Goal: Download file/media

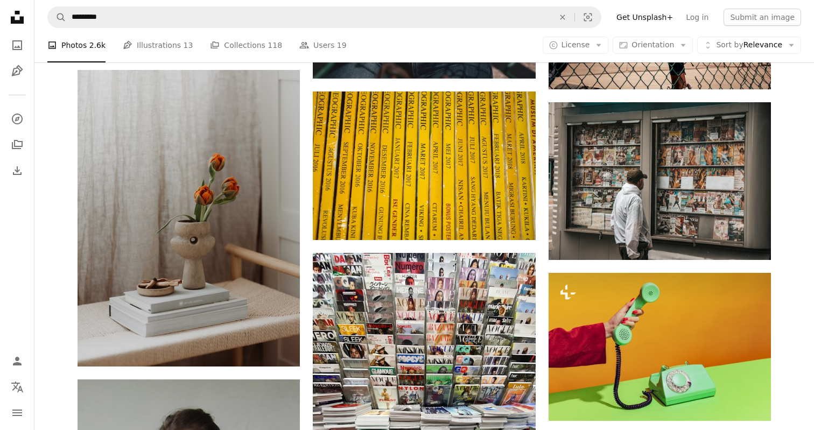
scroll to position [10204, 0]
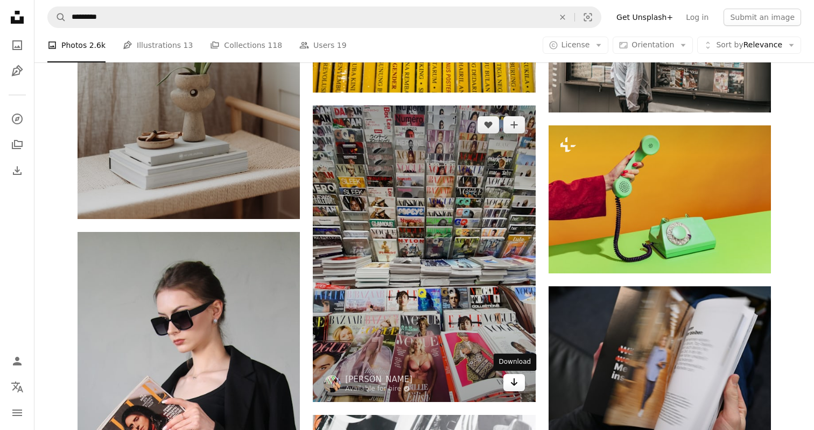
click at [517, 385] on icon "Arrow pointing down" at bounding box center [514, 382] width 9 height 13
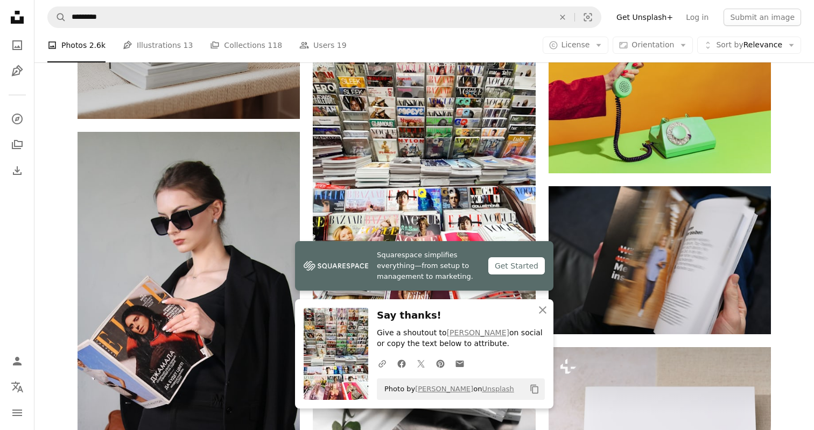
scroll to position [10377, 0]
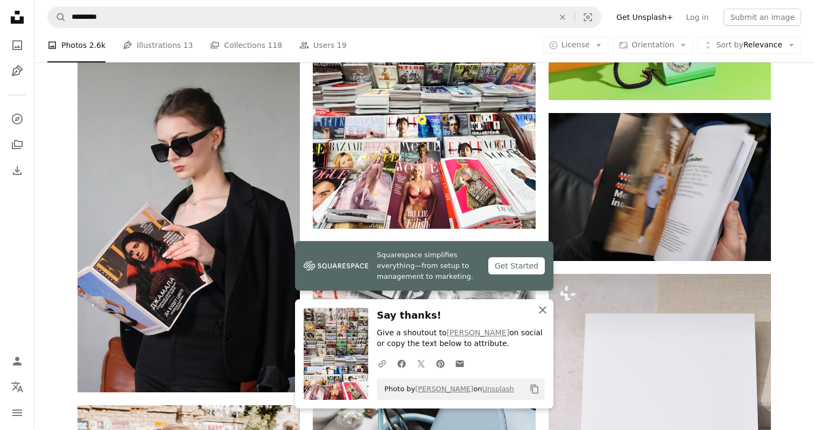
click at [541, 313] on icon "button" at bounding box center [543, 310] width 8 height 8
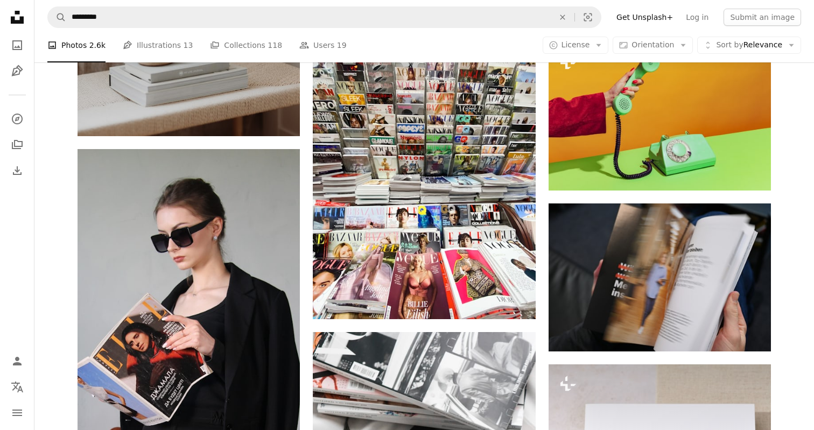
scroll to position [10286, 0]
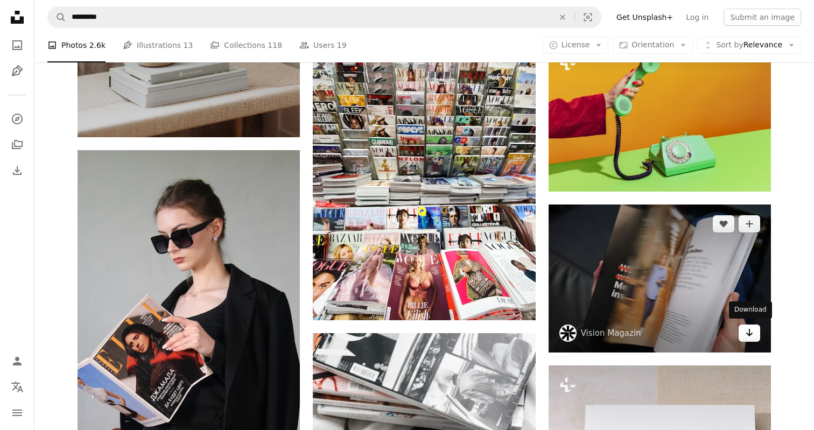
click at [751, 330] on icon "Arrow pointing down" at bounding box center [749, 332] width 9 height 13
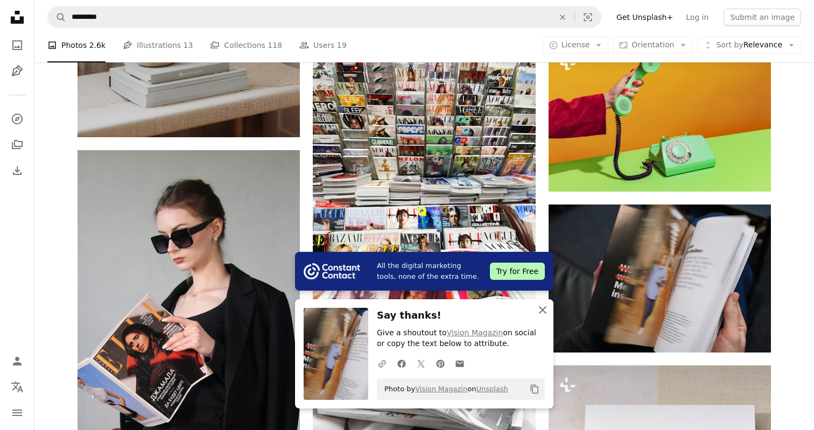
click at [544, 310] on icon "button" at bounding box center [543, 310] width 8 height 8
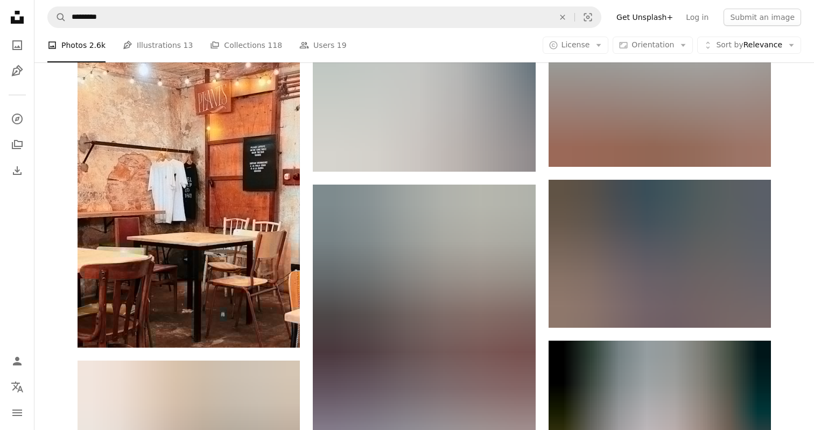
scroll to position [11669, 0]
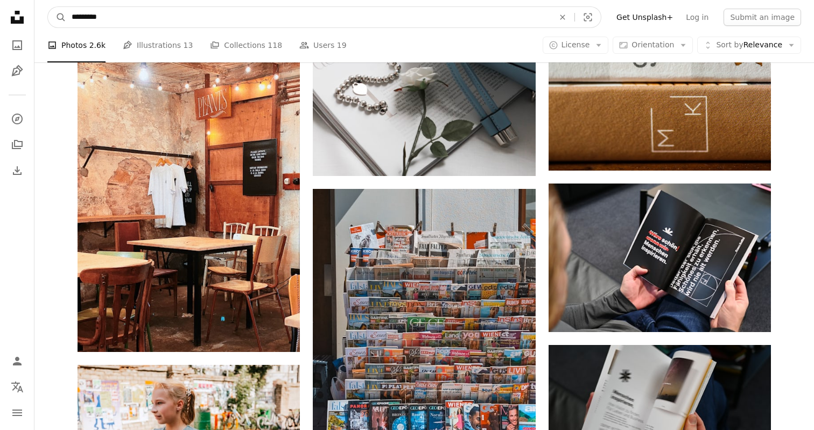
click at [264, 16] on input "*********" at bounding box center [308, 17] width 484 height 20
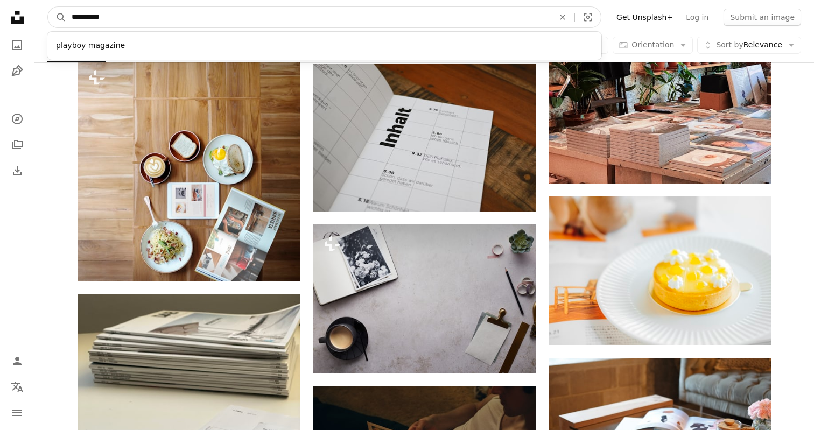
scroll to position [12632, 0]
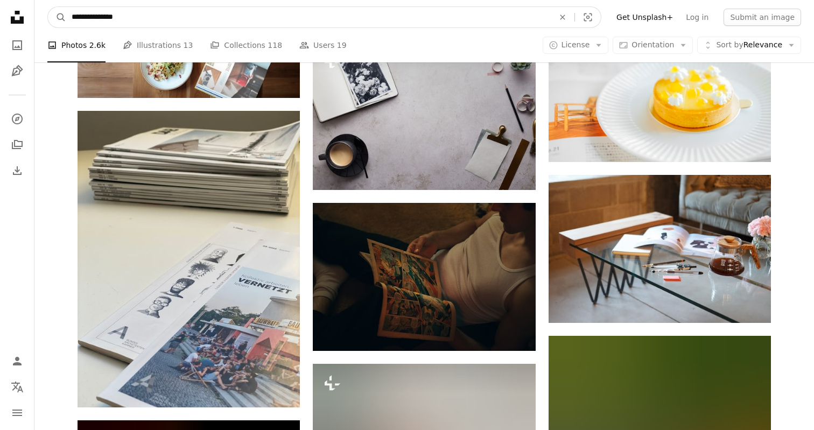
type input "**********"
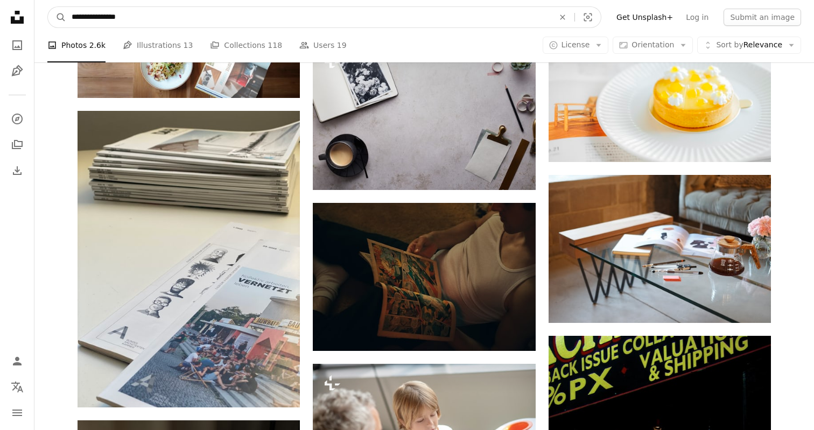
click at [57, 17] on button "A magnifying glass" at bounding box center [57, 17] width 18 height 20
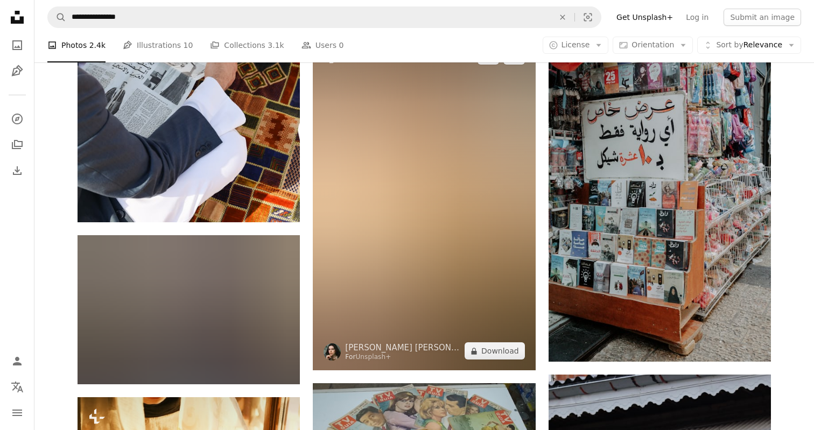
scroll to position [527, 0]
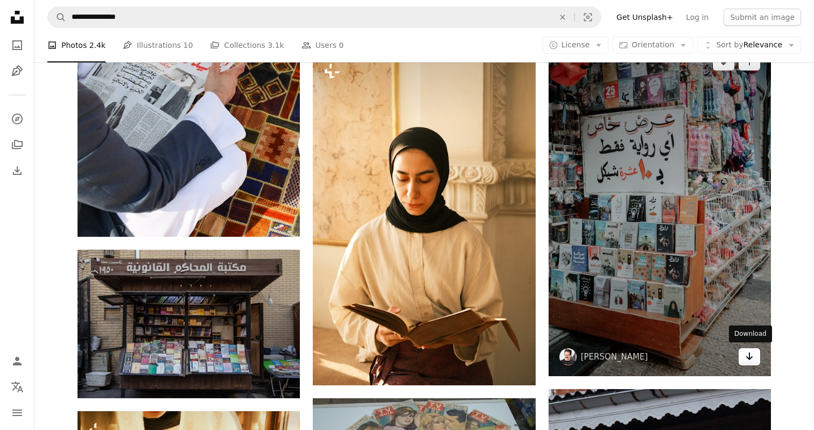
click at [748, 352] on icon "Download" at bounding box center [749, 356] width 7 height 8
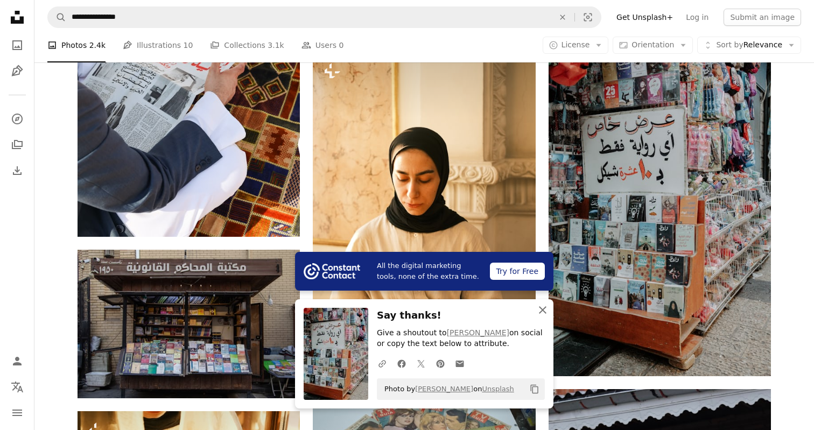
click at [541, 313] on icon "button" at bounding box center [543, 310] width 8 height 8
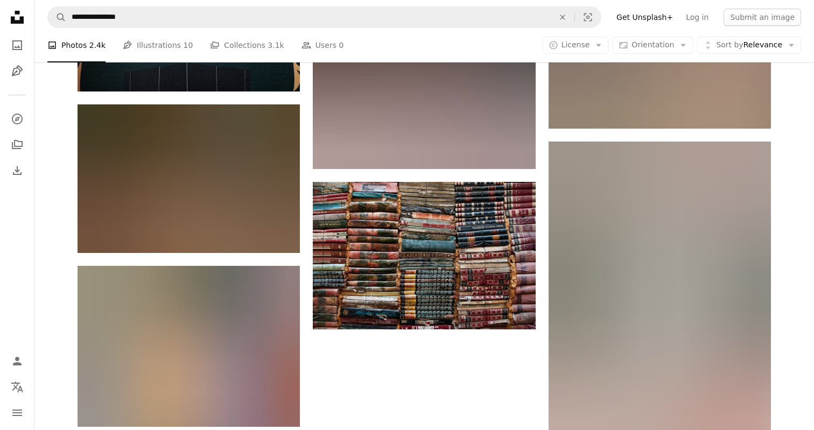
scroll to position [1504, 0]
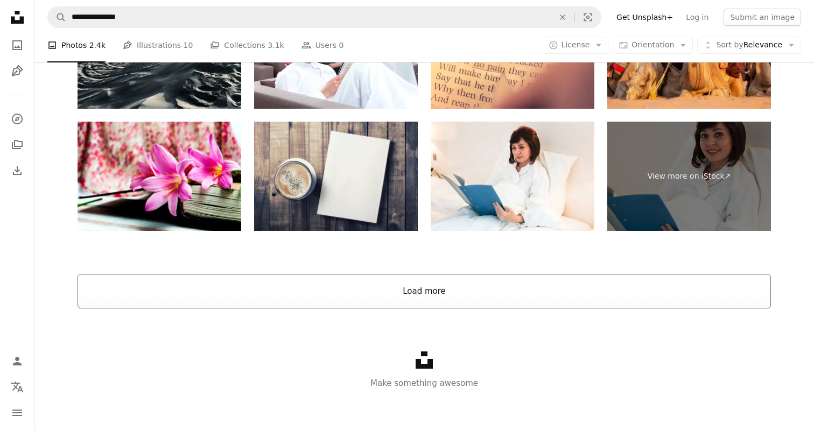
click at [428, 274] on button "Load more" at bounding box center [423, 291] width 693 height 34
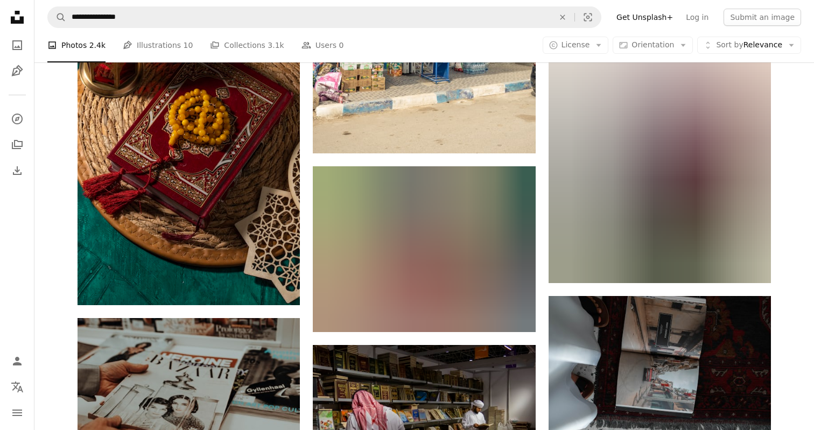
scroll to position [2345, 0]
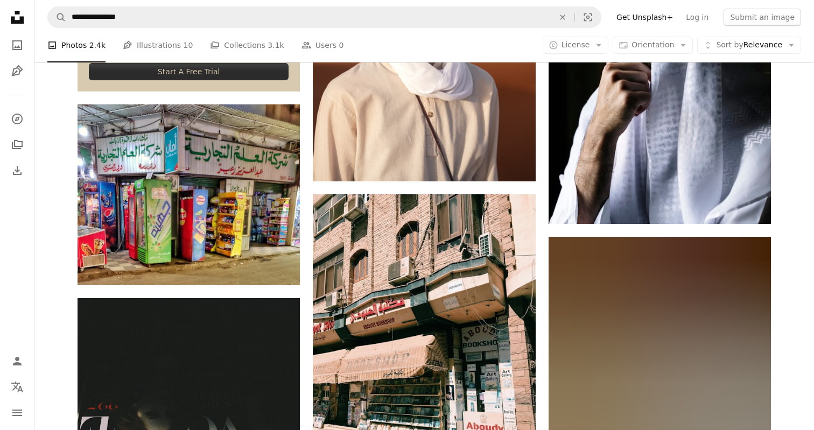
scroll to position [3026, 0]
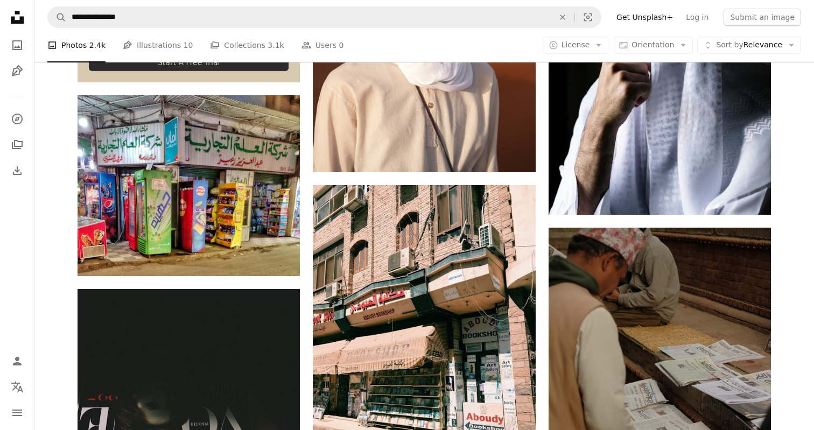
click at [308, 259] on div "Plus sign for Unsplash+ A heart A plus sign [PERSON_NAME] For Unsplash+ A lock …" at bounding box center [423, 130] width 693 height 5774
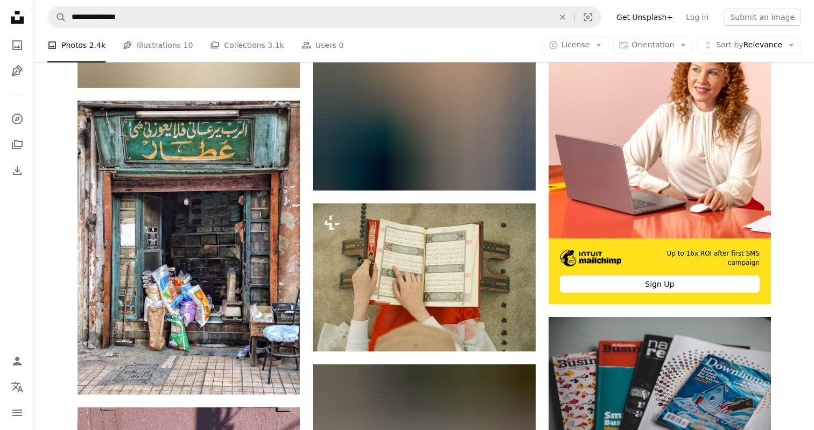
scroll to position [5245, 0]
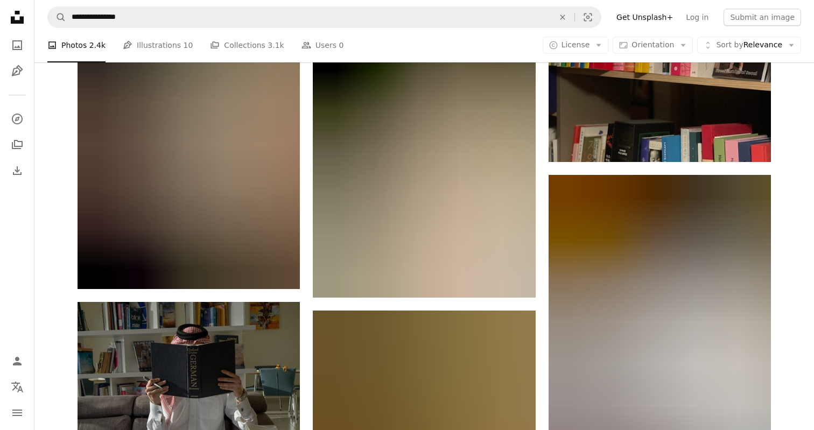
scroll to position [9233, 0]
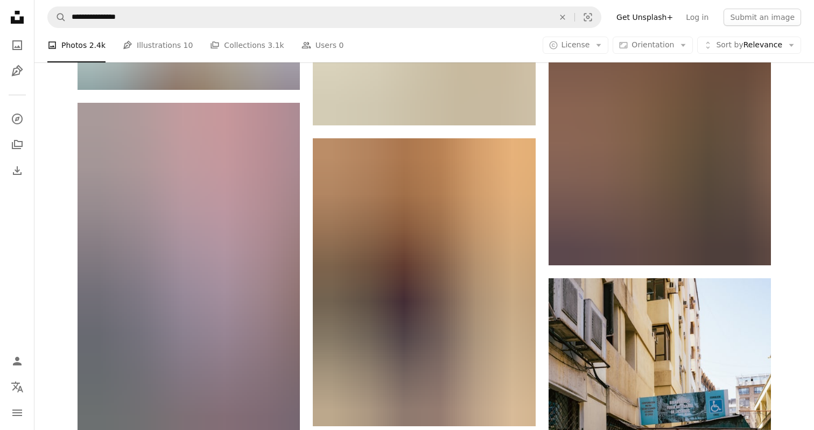
scroll to position [10818, 0]
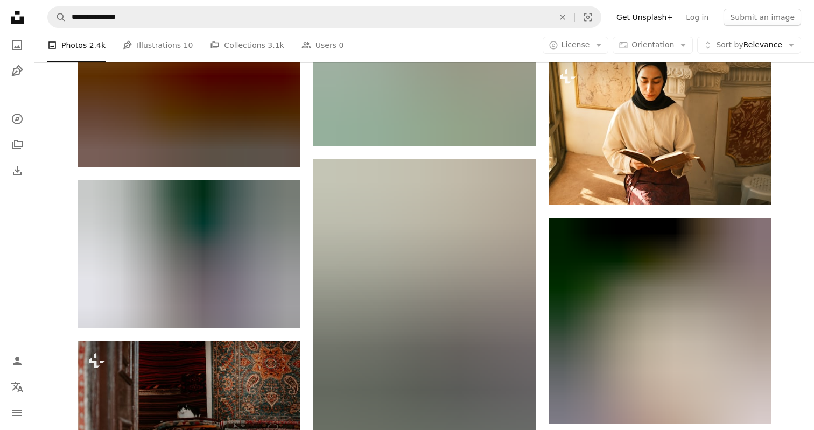
scroll to position [16456, 0]
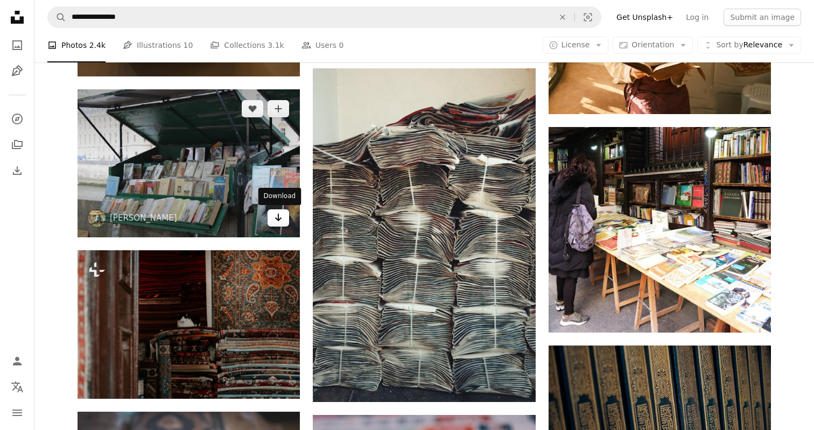
click at [275, 216] on icon "Arrow pointing down" at bounding box center [278, 217] width 9 height 13
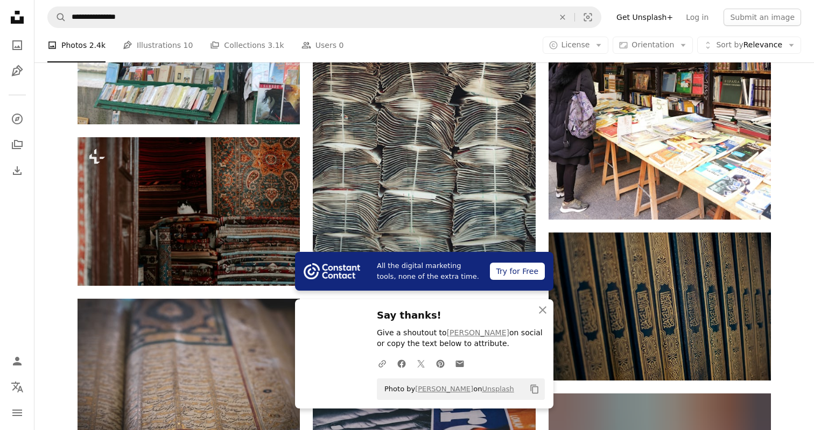
scroll to position [16627, 0]
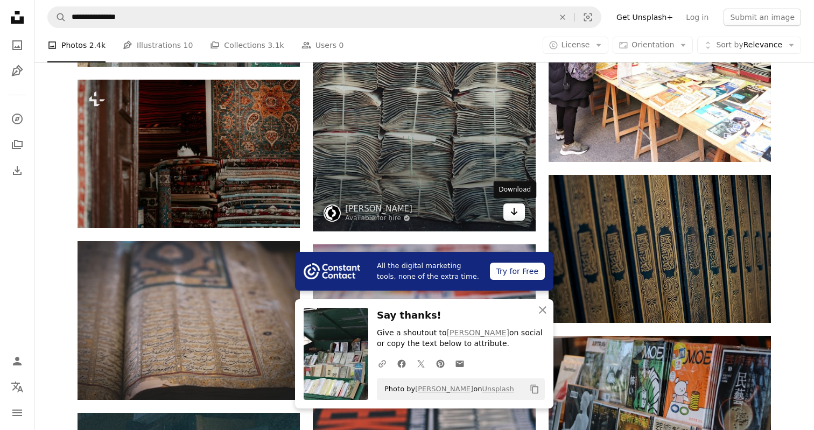
click at [517, 213] on icon "Arrow pointing down" at bounding box center [514, 211] width 9 height 13
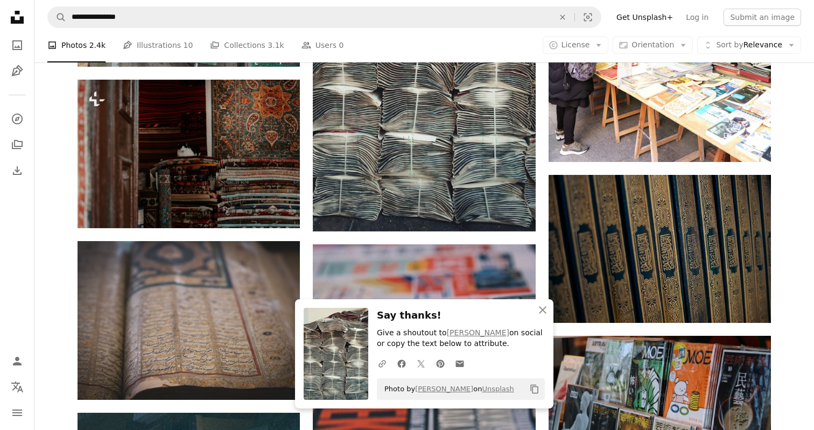
click at [542, 319] on button "An X shape Close" at bounding box center [543, 310] width 22 height 22
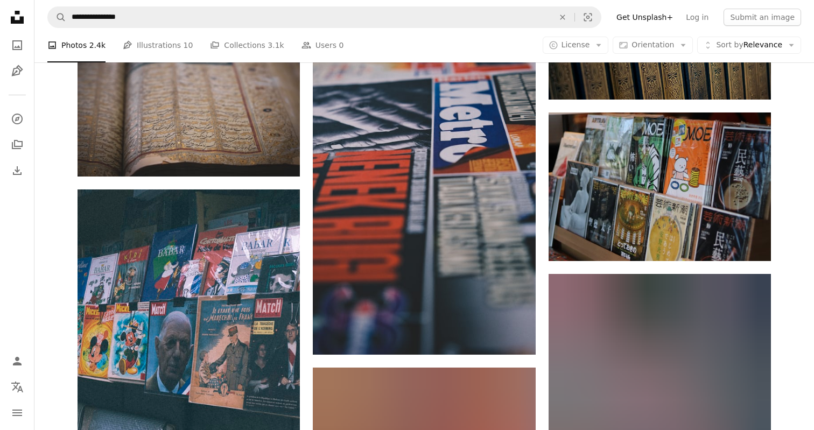
scroll to position [16875, 0]
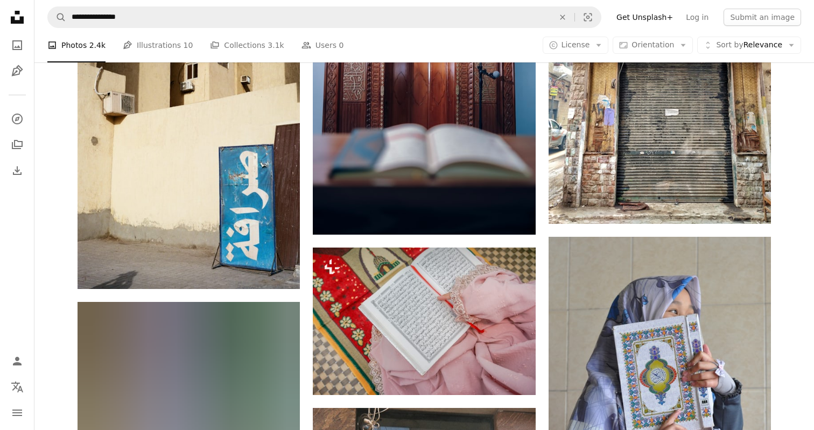
scroll to position [19579, 0]
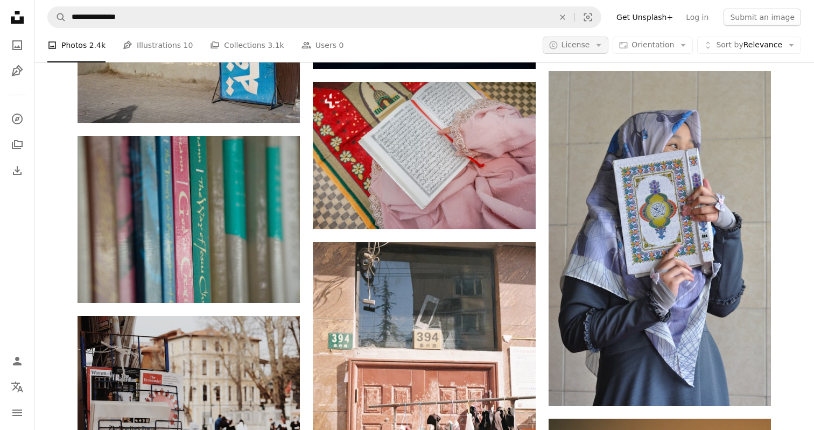
click at [601, 47] on icon "button" at bounding box center [598, 45] width 5 height 3
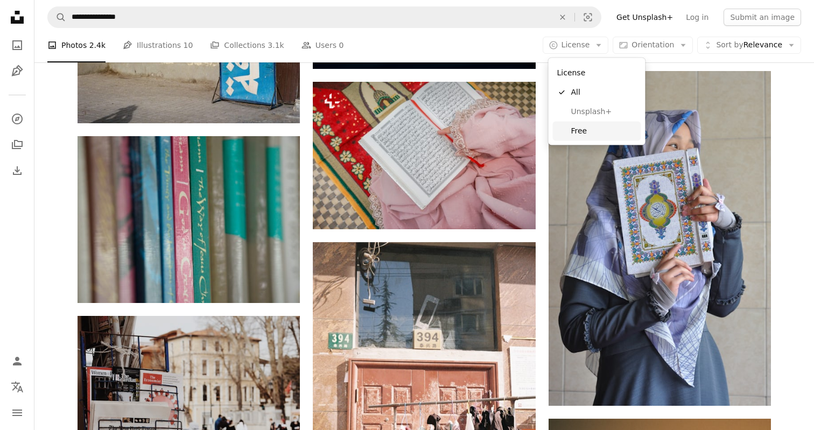
click at [587, 133] on span "Free" at bounding box center [604, 130] width 66 height 11
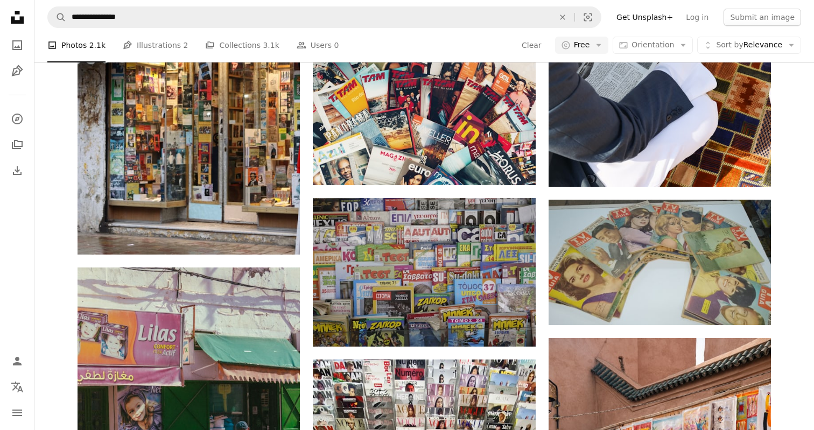
scroll to position [651, 0]
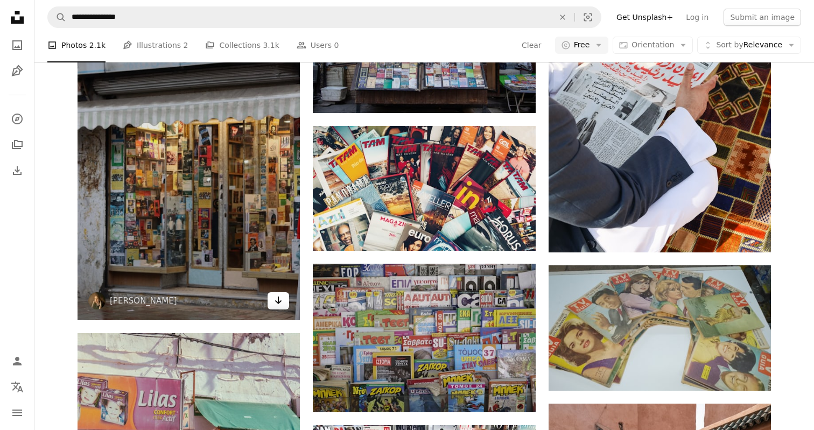
click at [279, 298] on icon "Download" at bounding box center [278, 300] width 7 height 8
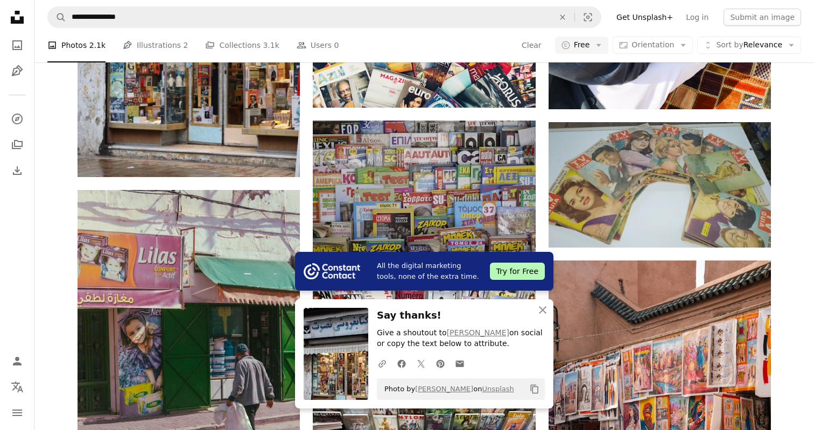
scroll to position [795, 0]
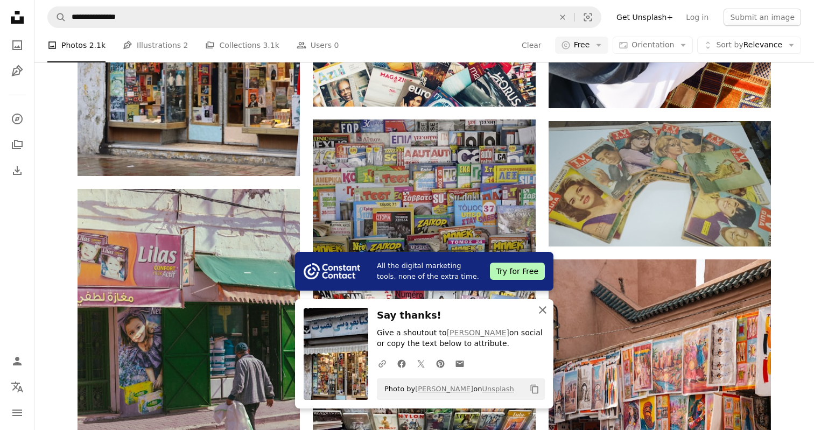
click at [542, 313] on icon "An X shape" at bounding box center [542, 309] width 13 height 13
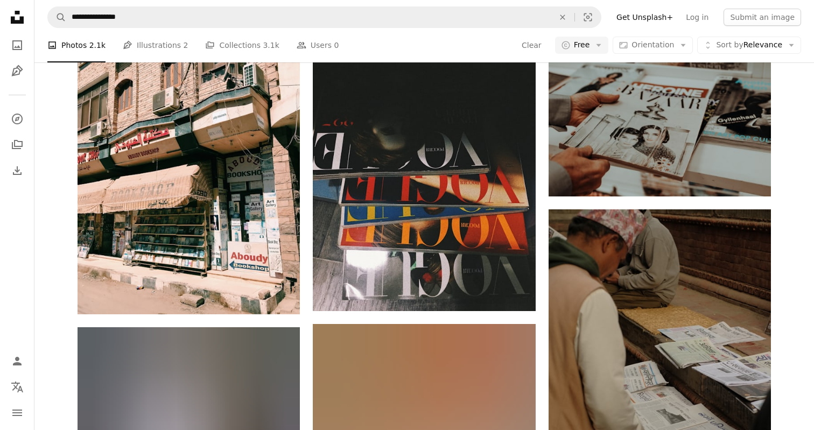
scroll to position [2181, 0]
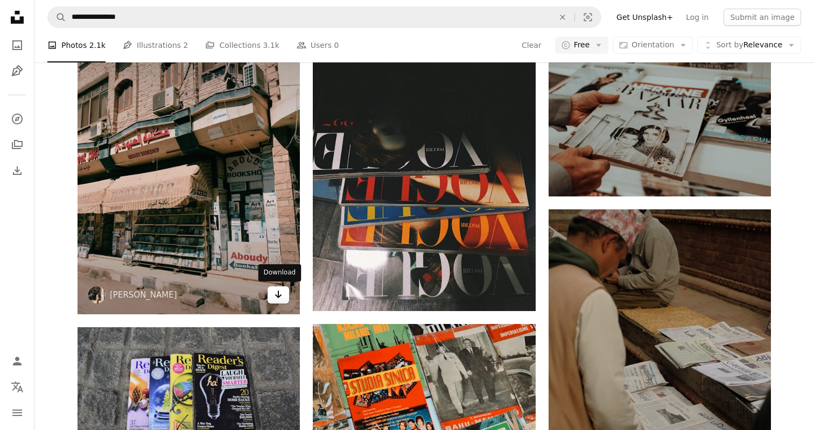
click at [282, 295] on icon "Arrow pointing down" at bounding box center [278, 294] width 9 height 13
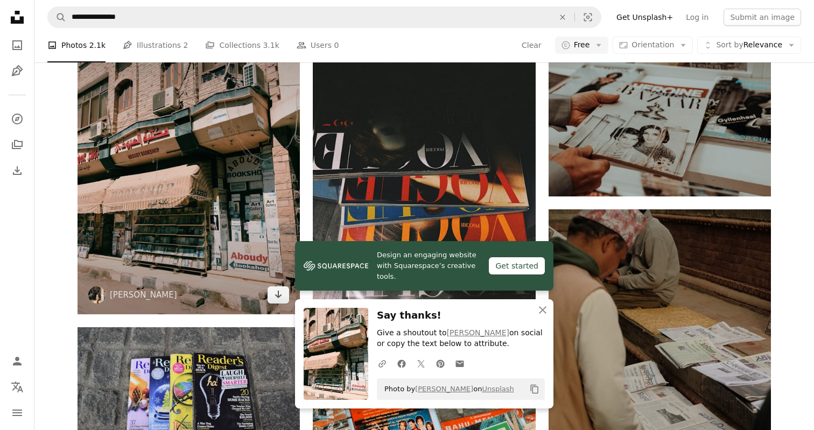
click at [194, 177] on img at bounding box center [188, 169] width 222 height 290
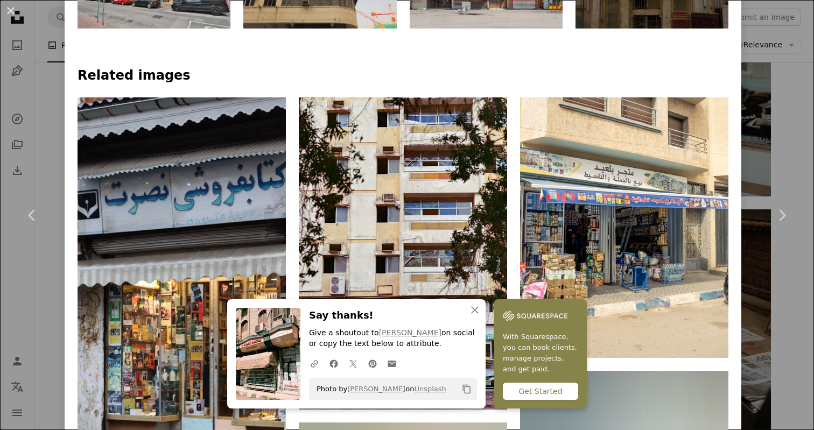
scroll to position [717, 0]
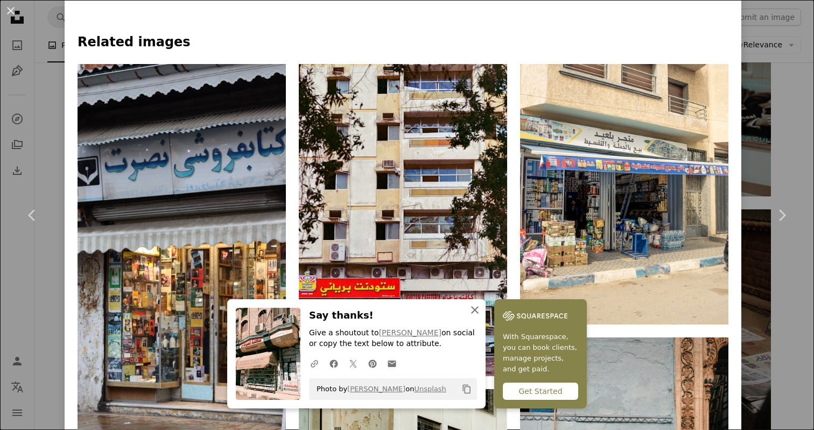
click at [475, 313] on icon "An X shape" at bounding box center [474, 309] width 13 height 13
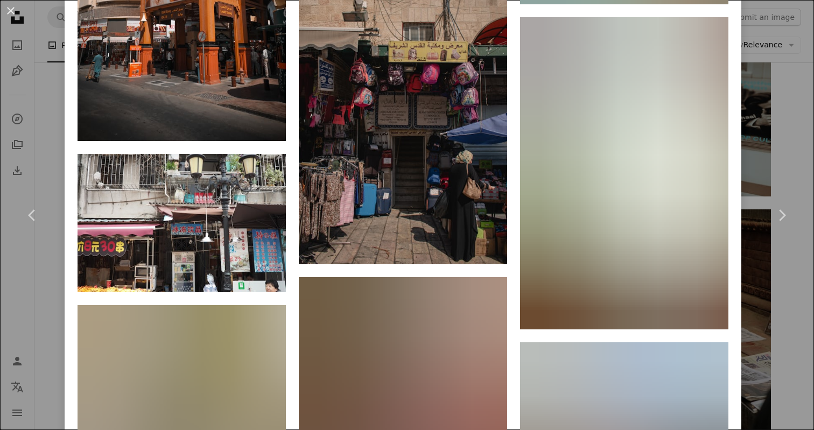
scroll to position [1779, 0]
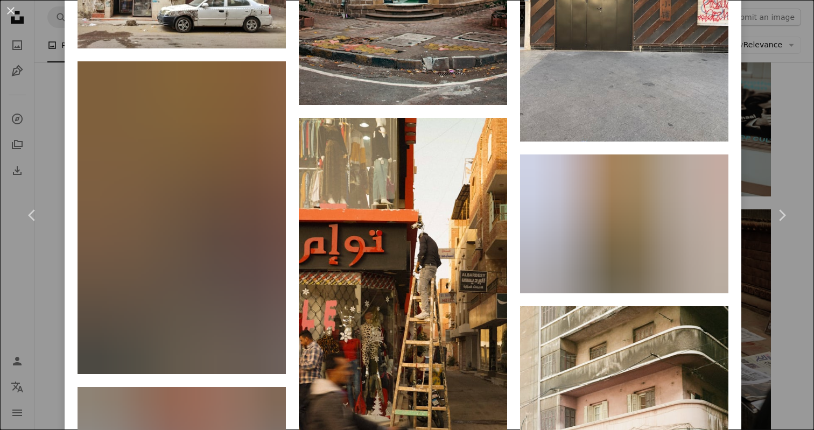
scroll to position [2467, 0]
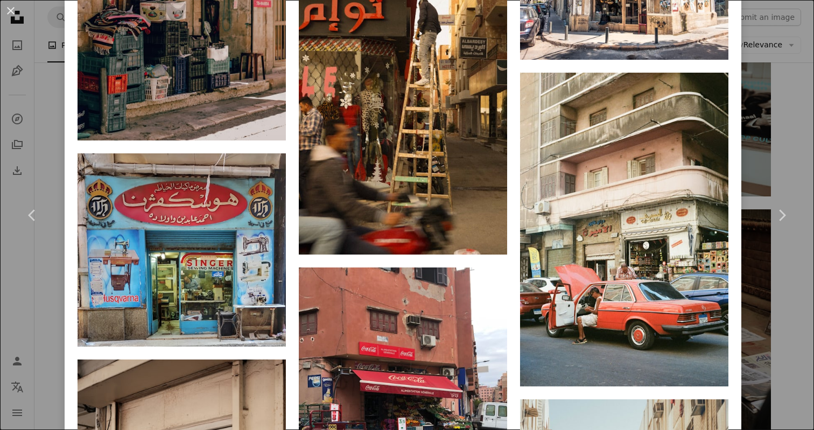
click at [521, 292] on div "A heart A plus sign [PERSON_NAME] Arrow pointing down A heart A plus sign [PERS…" at bounding box center [402, 210] width 651 height 3793
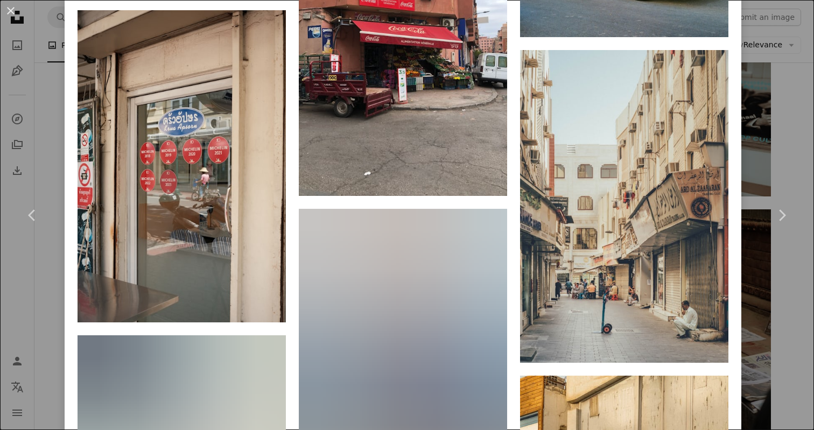
scroll to position [2879, 0]
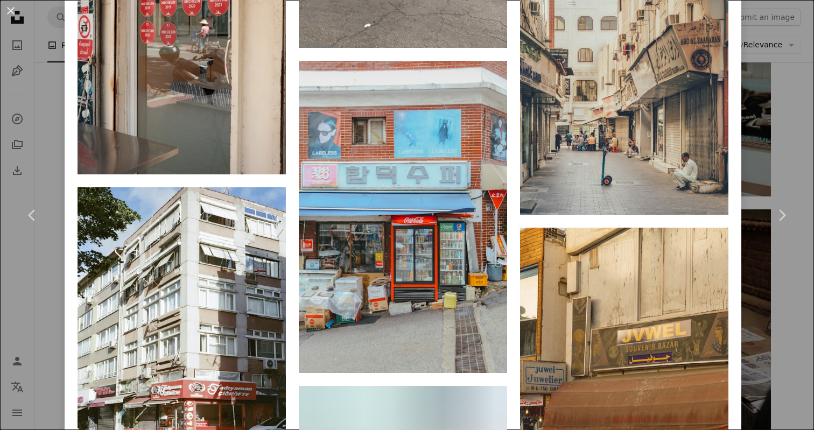
scroll to position [3057, 0]
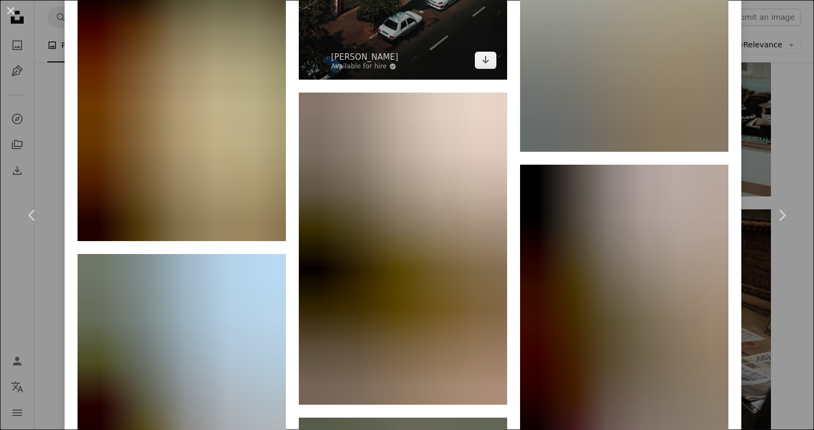
scroll to position [8791, 0]
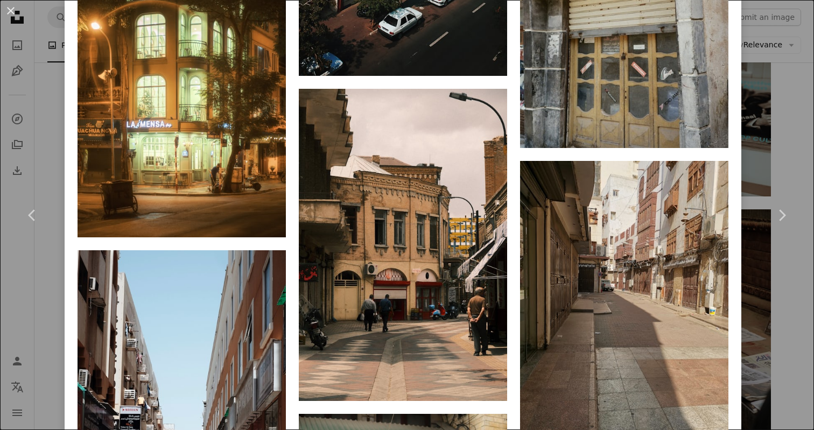
click at [775, 120] on div "An X shape Chevron left Chevron right [PERSON_NAME] alexandrugh A heart A plus …" at bounding box center [407, 215] width 814 height 430
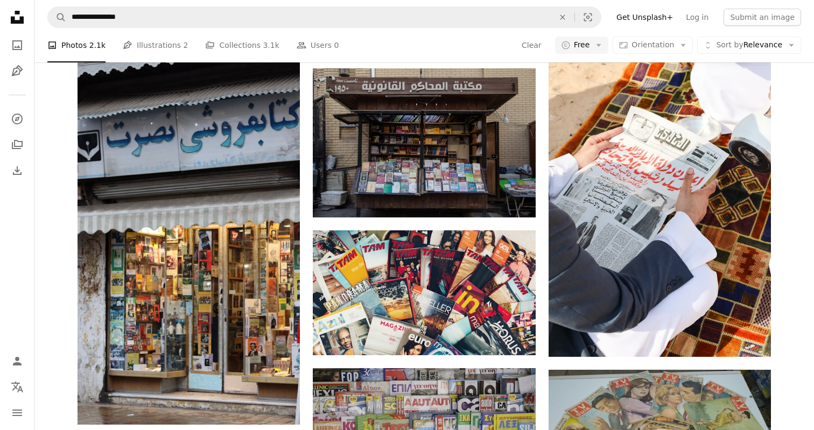
scroll to position [534, 0]
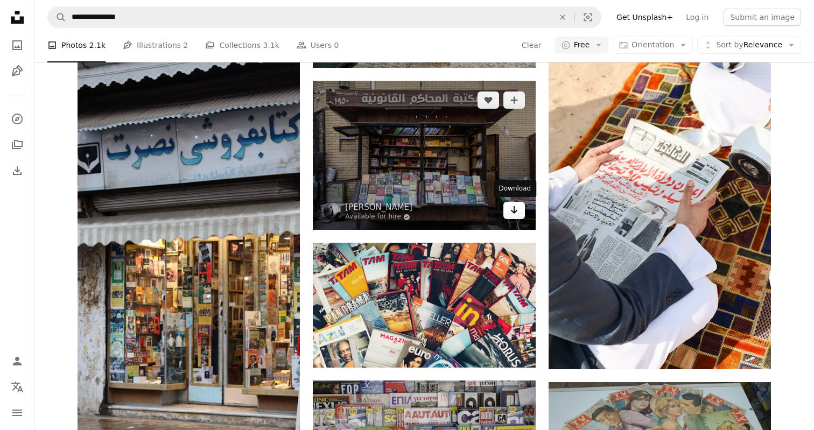
click at [516, 211] on icon "Arrow pointing down" at bounding box center [514, 209] width 9 height 13
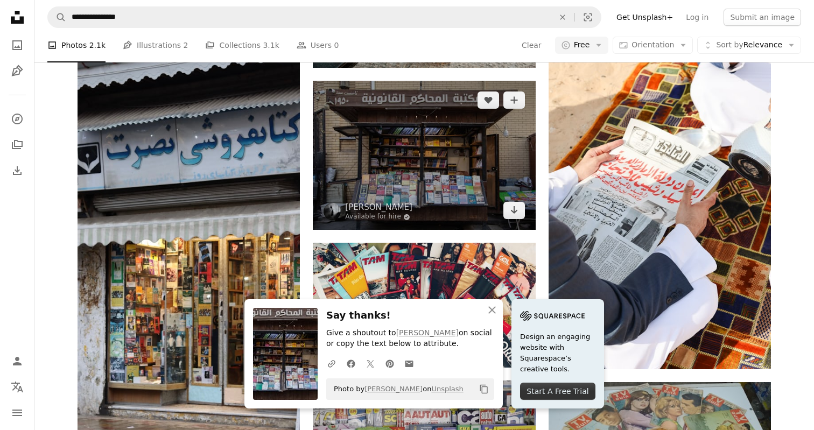
click at [418, 138] on img at bounding box center [424, 155] width 222 height 149
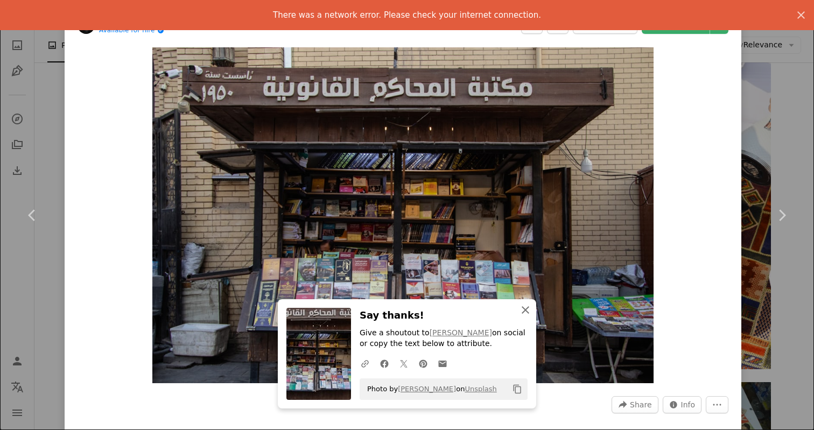
click at [524, 309] on icon "button" at bounding box center [525, 310] width 8 height 8
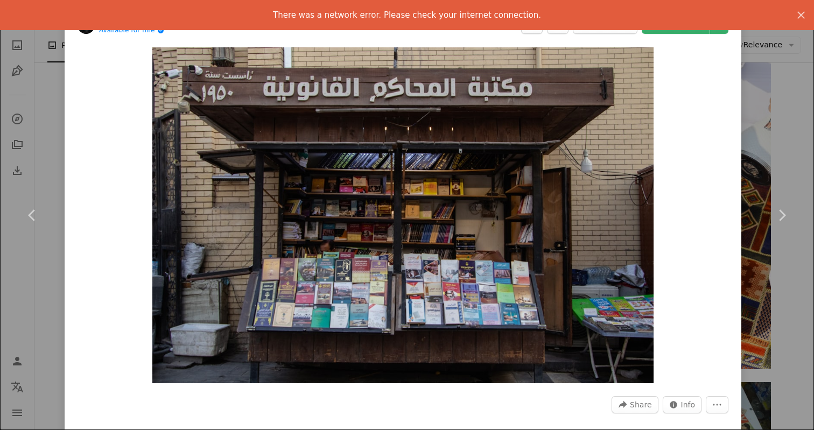
click at [738, 154] on div "Zoom in" at bounding box center [403, 215] width 676 height 347
click at [769, 153] on div "An X shape Chevron left Chevron right There was a network error. Please check y…" at bounding box center [407, 215] width 814 height 430
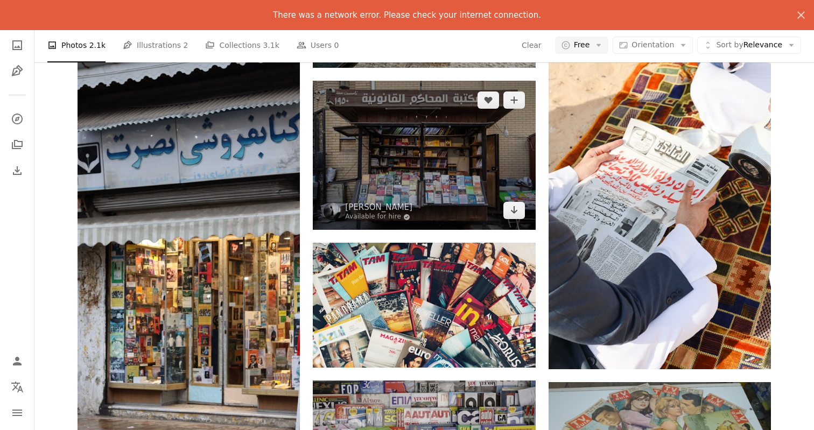
click at [471, 145] on img at bounding box center [424, 155] width 222 height 149
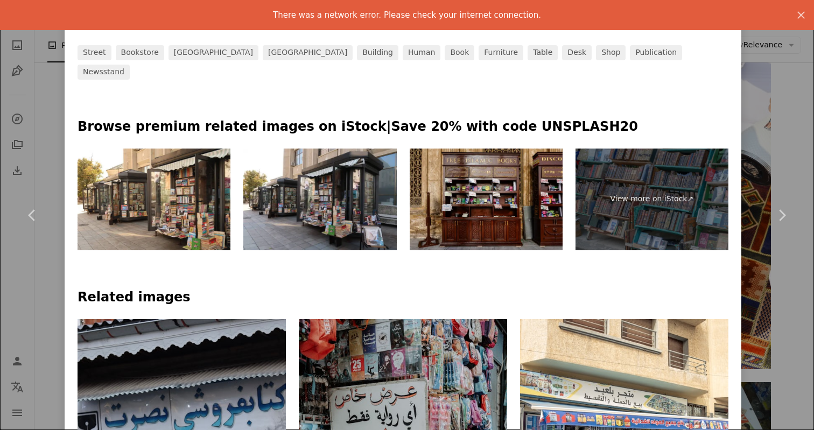
scroll to position [458, 0]
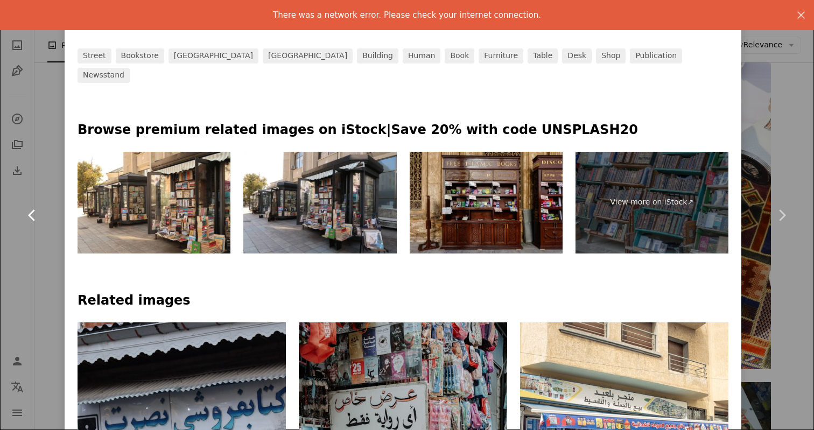
click at [47, 224] on link "Chevron left" at bounding box center [32, 215] width 65 height 103
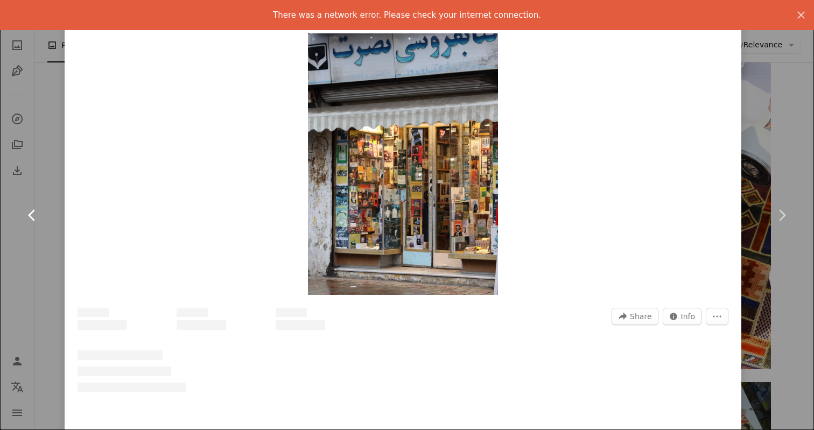
scroll to position [87, 0]
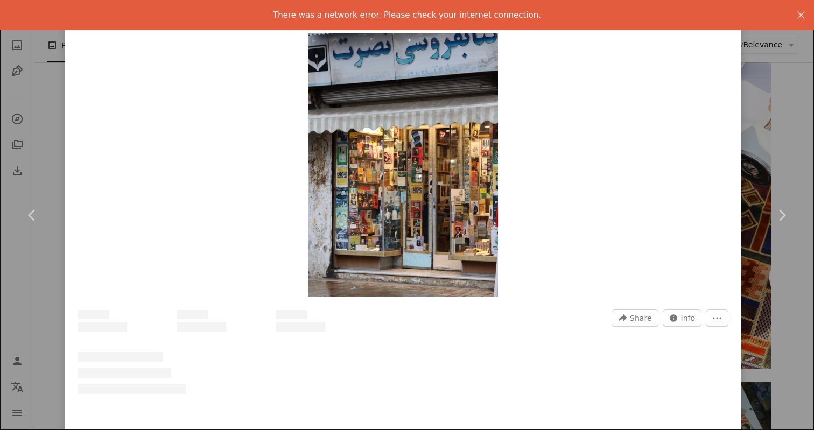
click at [801, 104] on div "An X shape Chevron left Chevron right There was a network error. Please check y…" at bounding box center [407, 215] width 814 height 430
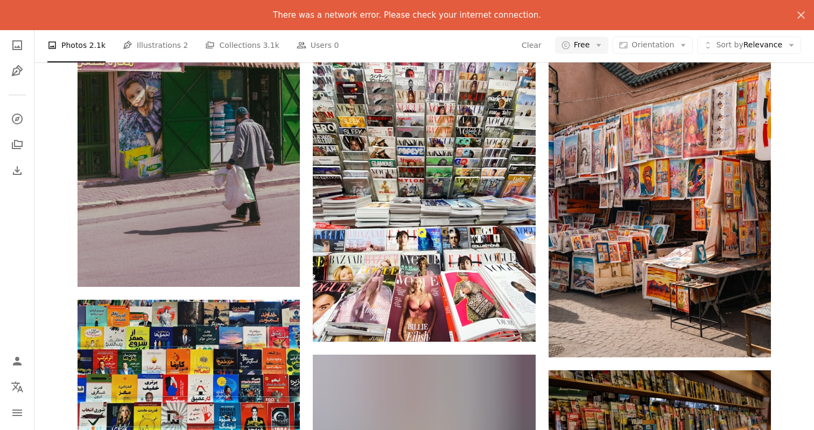
scroll to position [1034, 0]
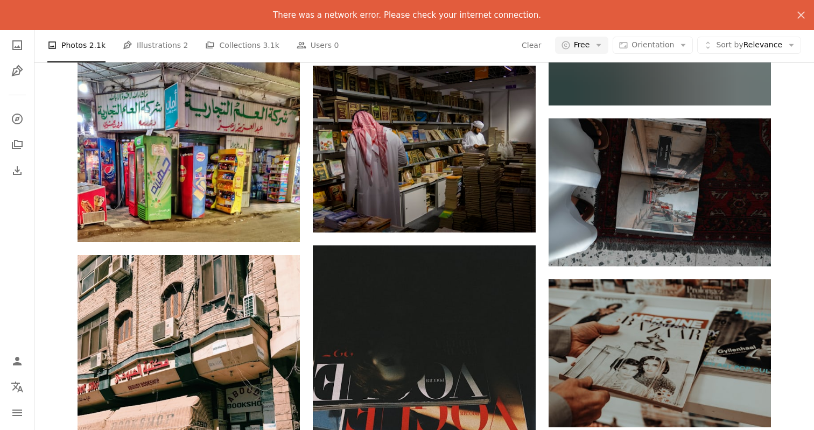
scroll to position [1958, 0]
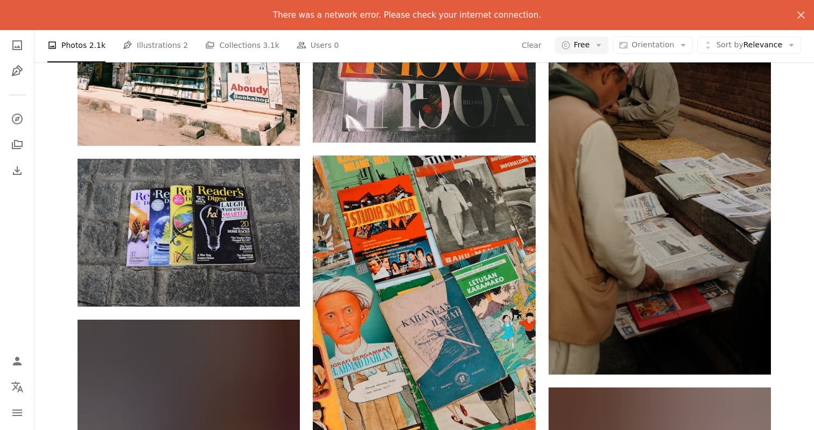
scroll to position [2320, 0]
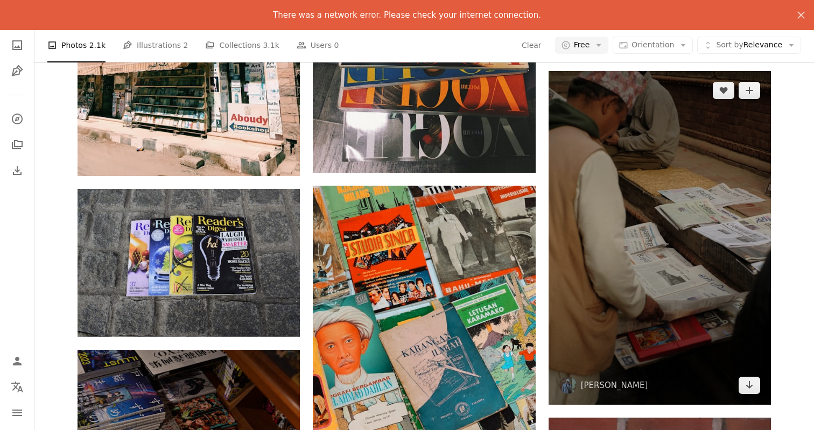
click at [735, 237] on img at bounding box center [659, 238] width 222 height 334
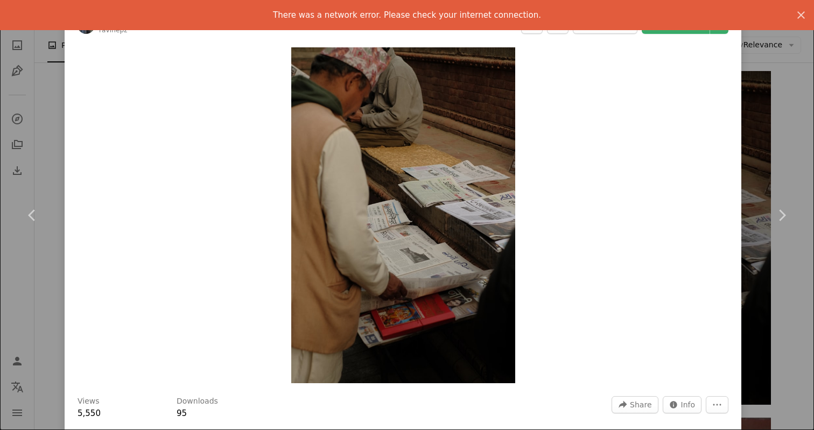
click at [775, 81] on div "An X shape Chevron left Chevron right There was a network error. Please check y…" at bounding box center [407, 215] width 814 height 430
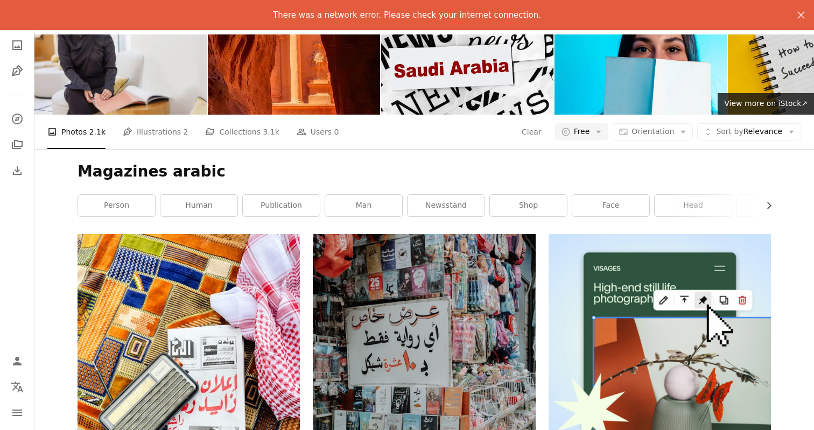
scroll to position [39, 0]
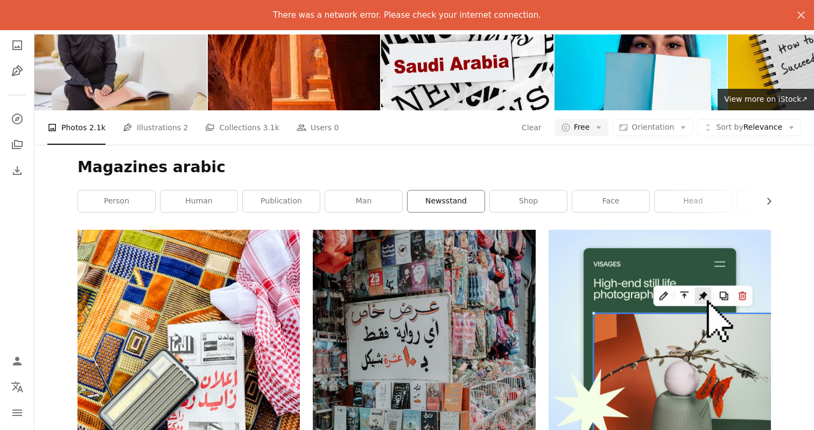
click at [447, 200] on link "newsstand" at bounding box center [445, 201] width 77 height 22
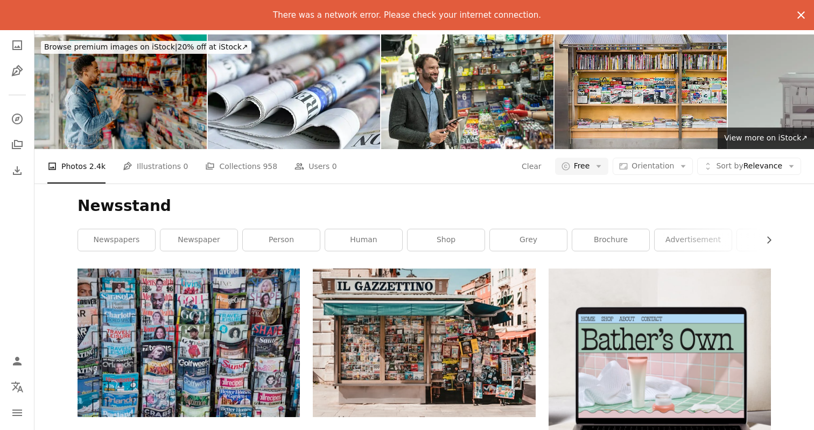
click at [796, 10] on icon "An X shape" at bounding box center [800, 15] width 13 height 13
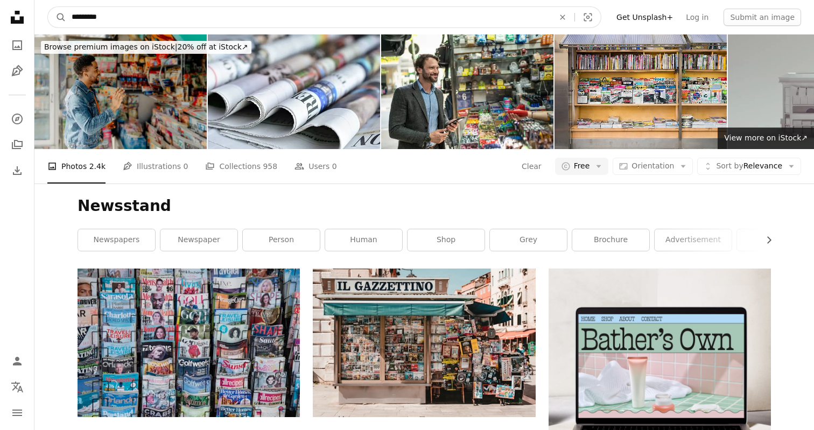
click at [166, 20] on input "*********" at bounding box center [308, 17] width 484 height 20
type input "**********"
click at [57, 17] on button "A magnifying glass" at bounding box center [57, 17] width 18 height 20
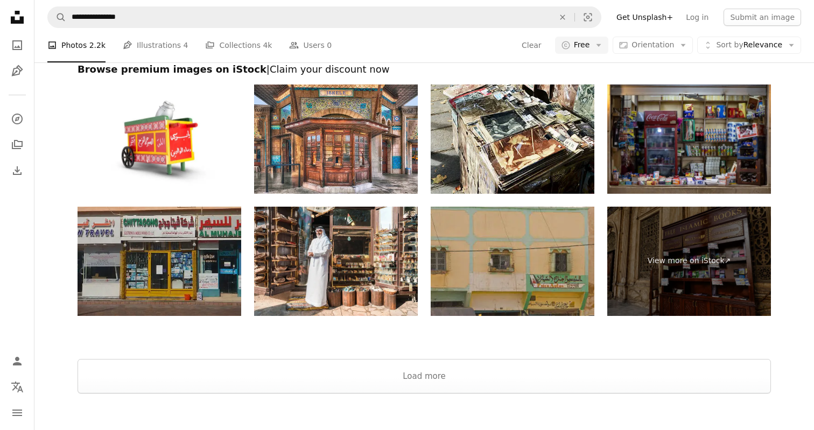
scroll to position [2206, 0]
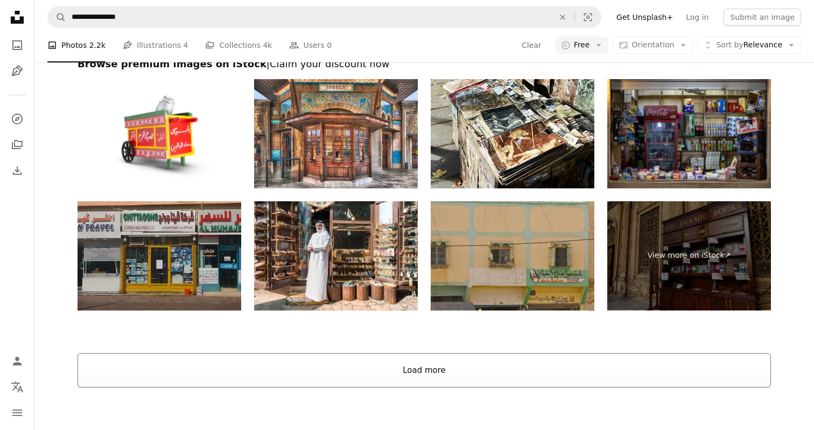
click at [419, 374] on button "Load more" at bounding box center [423, 370] width 693 height 34
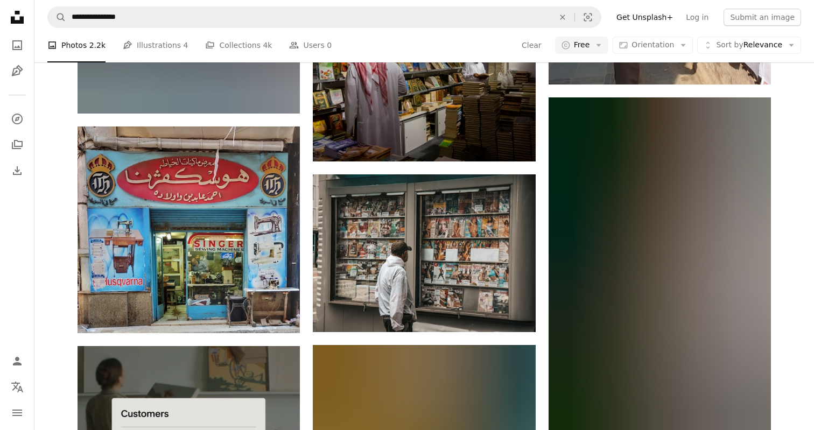
scroll to position [2947, 0]
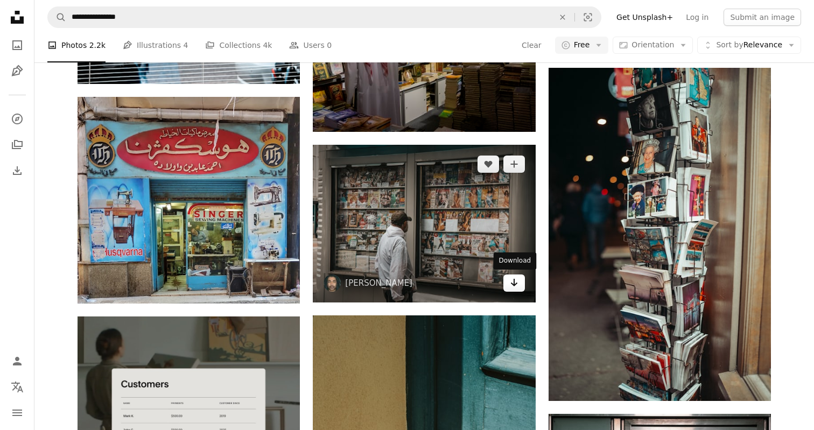
click at [517, 284] on icon "Arrow pointing down" at bounding box center [514, 282] width 9 height 13
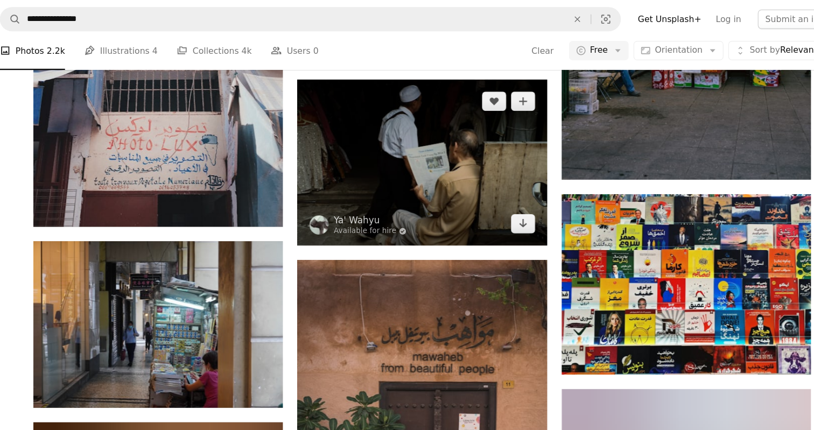
scroll to position [5764, 0]
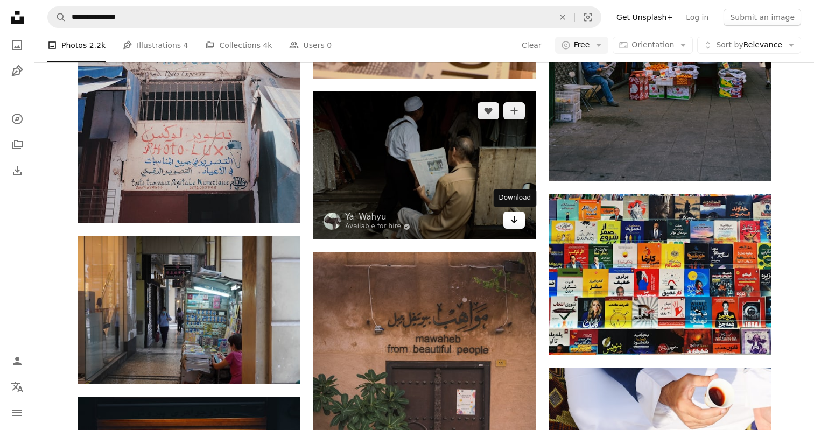
click at [514, 221] on icon "Download" at bounding box center [513, 220] width 7 height 8
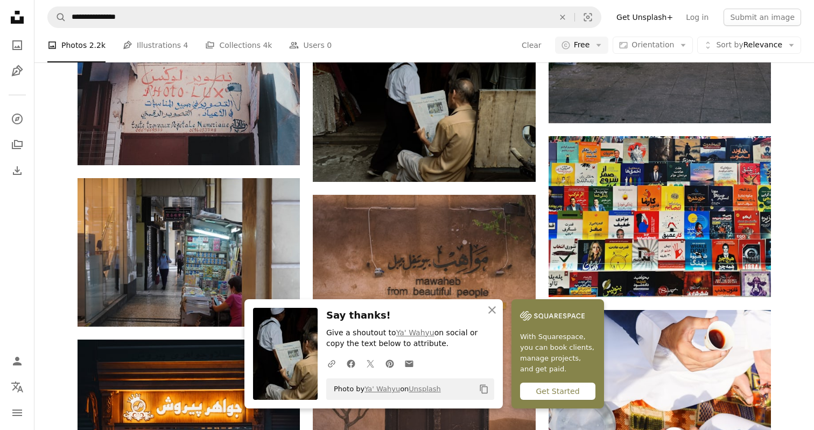
scroll to position [5869, 0]
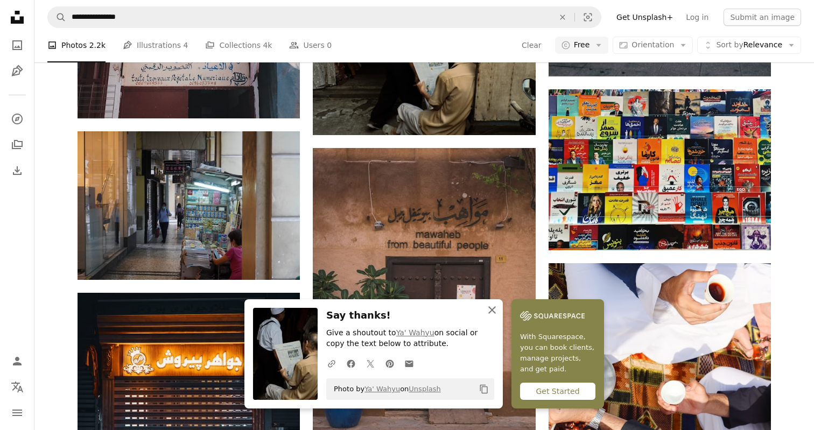
click at [489, 309] on icon "button" at bounding box center [492, 310] width 8 height 8
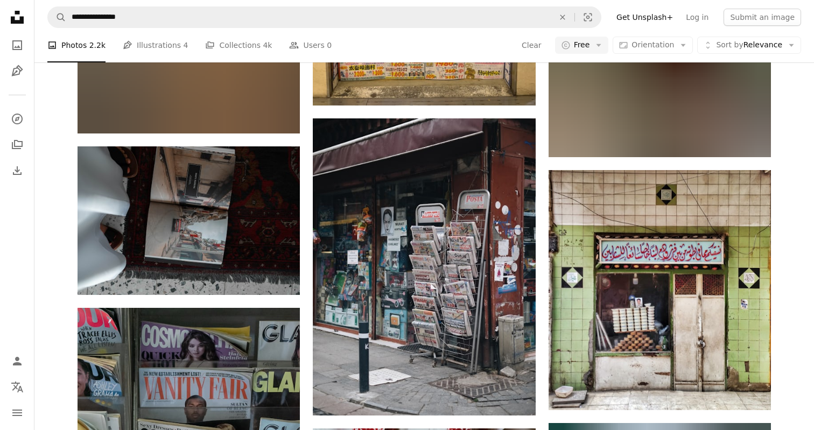
scroll to position [6821, 0]
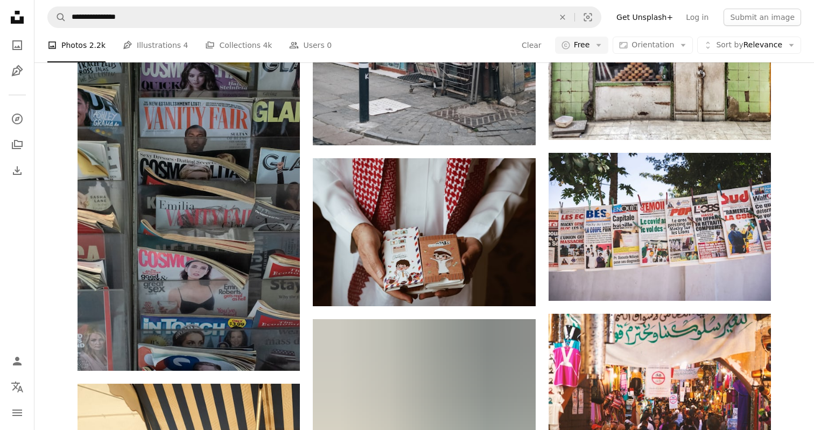
scroll to position [7231, 0]
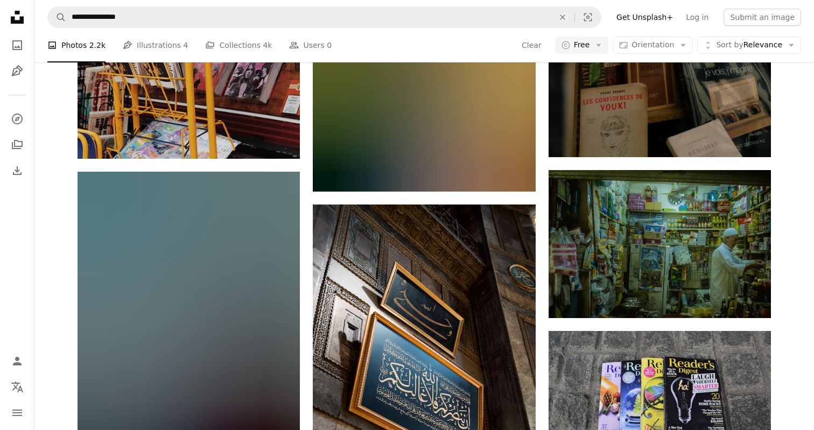
scroll to position [14832, 0]
